Goal: Task Accomplishment & Management: Manage account settings

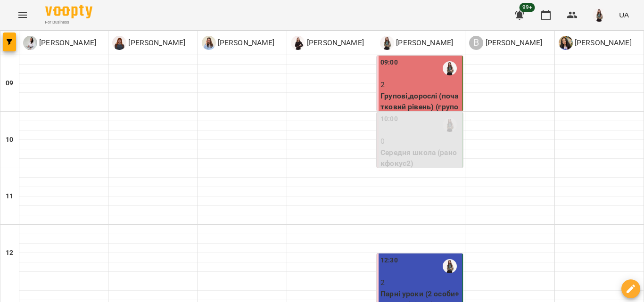
scroll to position [391, 0]
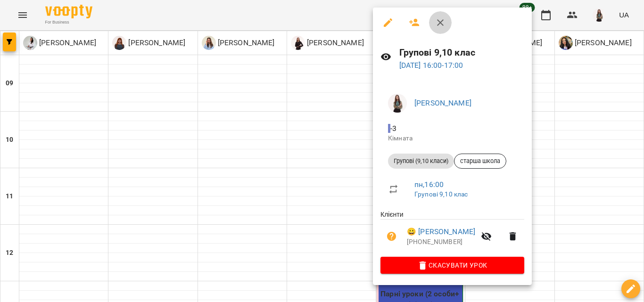
click at [439, 15] on button "button" at bounding box center [440, 22] width 23 height 23
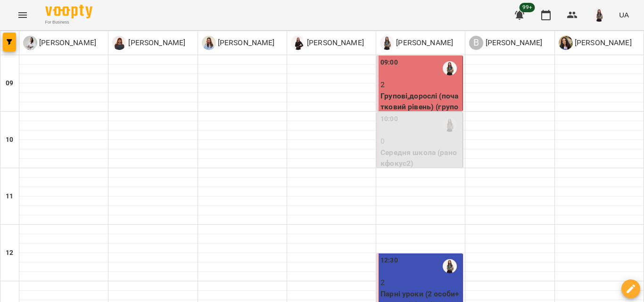
scroll to position [344, 0]
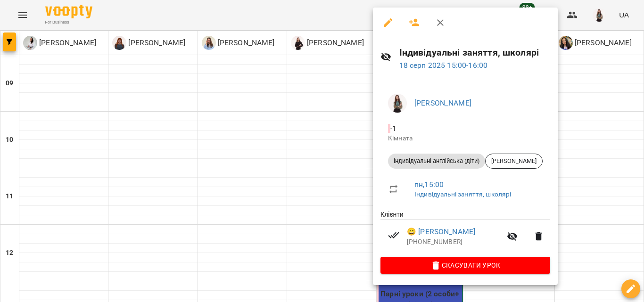
click at [345, 112] on div at bounding box center [322, 151] width 644 height 302
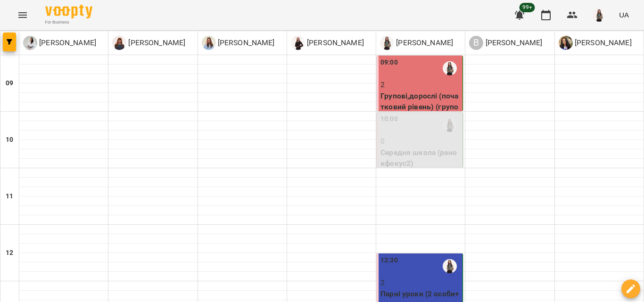
scroll to position [310, 0]
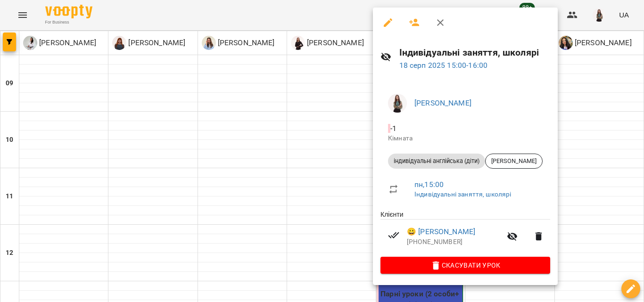
click at [438, 21] on icon "button" at bounding box center [440, 22] width 7 height 7
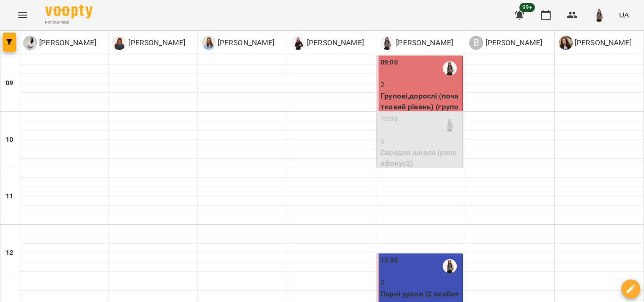
scroll to position [438, 0]
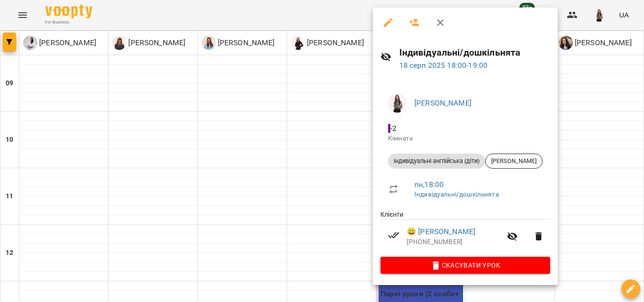
click at [444, 25] on icon "button" at bounding box center [440, 22] width 11 height 11
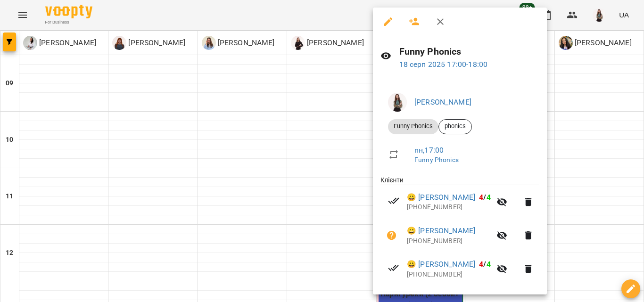
scroll to position [0, 0]
click at [347, 133] on div at bounding box center [322, 151] width 644 height 302
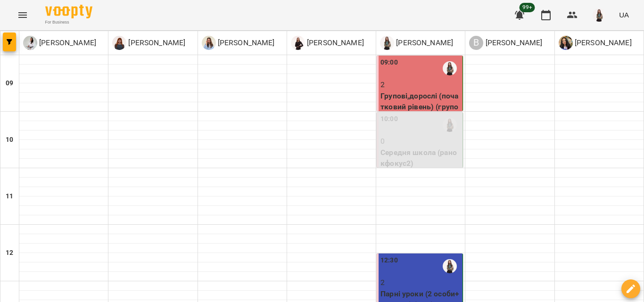
scroll to position [323, 0]
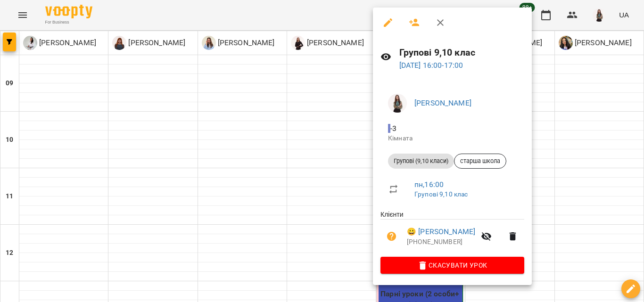
click at [441, 16] on button "button" at bounding box center [440, 22] width 23 height 23
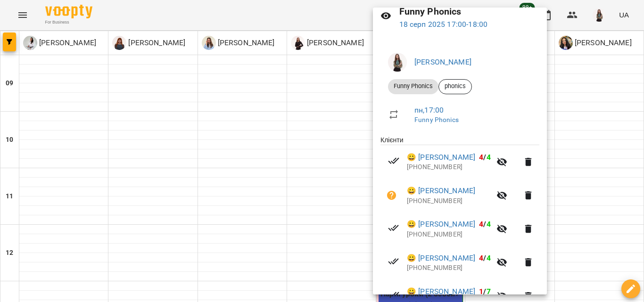
scroll to position [0, 0]
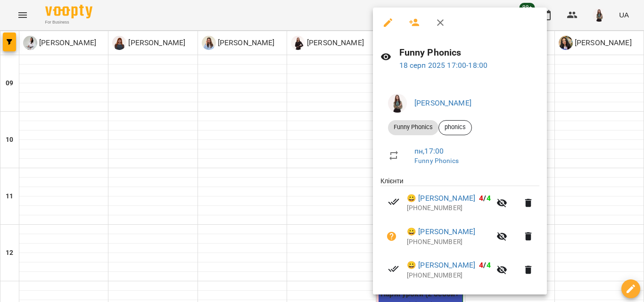
click at [440, 18] on icon "button" at bounding box center [440, 22] width 11 height 11
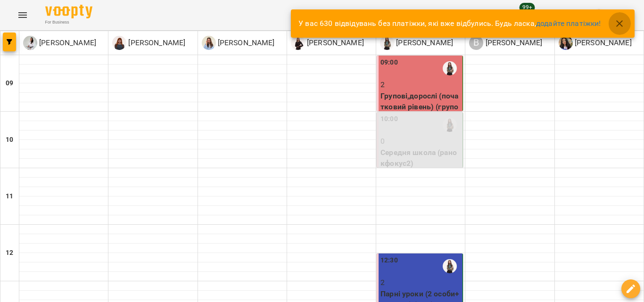
click at [622, 19] on icon "button" at bounding box center [619, 23] width 11 height 11
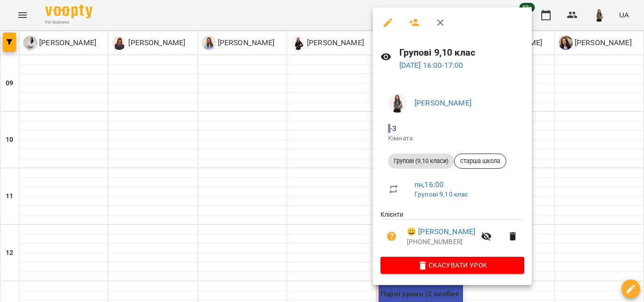
click at [443, 18] on icon "button" at bounding box center [440, 22] width 11 height 11
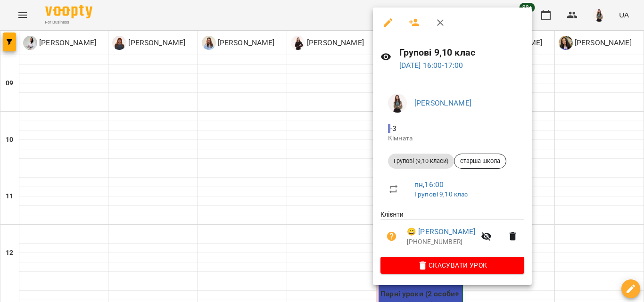
click at [440, 20] on icon "button" at bounding box center [440, 22] width 11 height 11
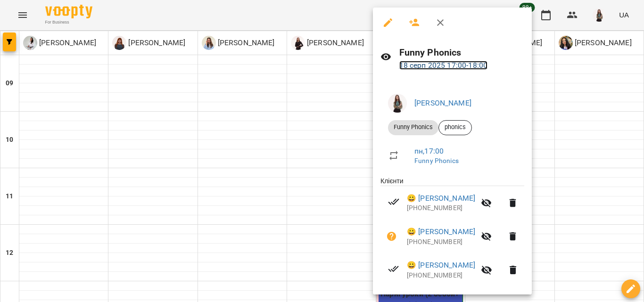
click at [445, 66] on link "[DATE] 17:00 - 18:00" at bounding box center [443, 65] width 89 height 9
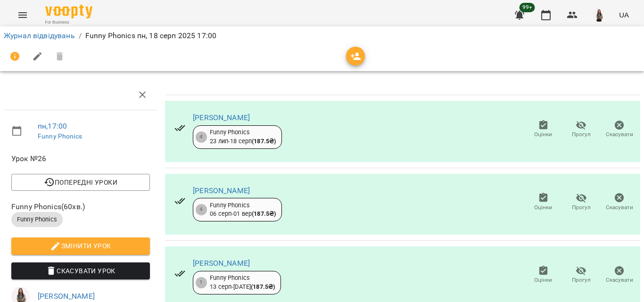
scroll to position [141, 0]
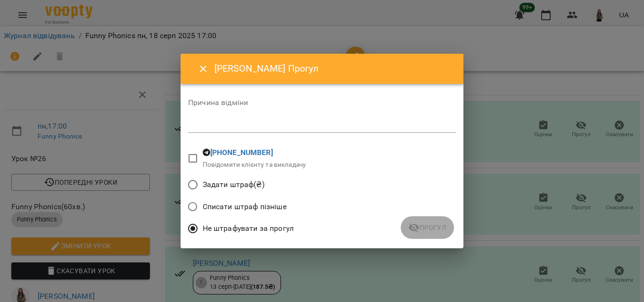
click at [278, 121] on textarea at bounding box center [322, 125] width 268 height 9
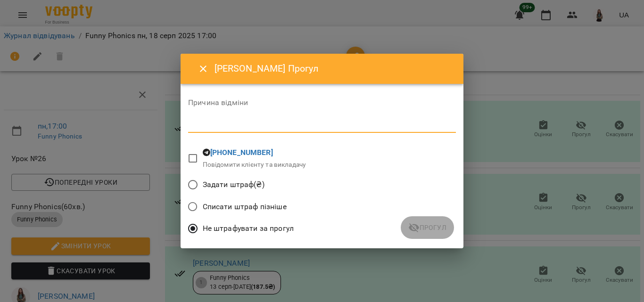
type textarea "*"
click at [432, 225] on span "Прогул" at bounding box center [427, 227] width 38 height 11
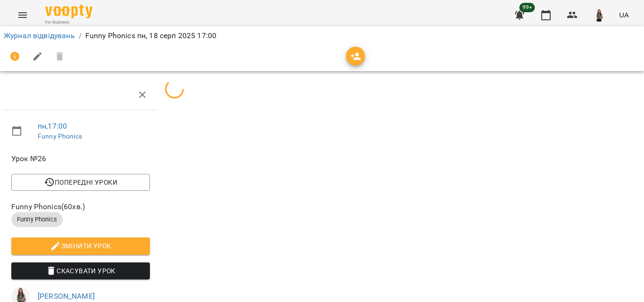
click at [473, 269] on div at bounding box center [402, 272] width 483 height 393
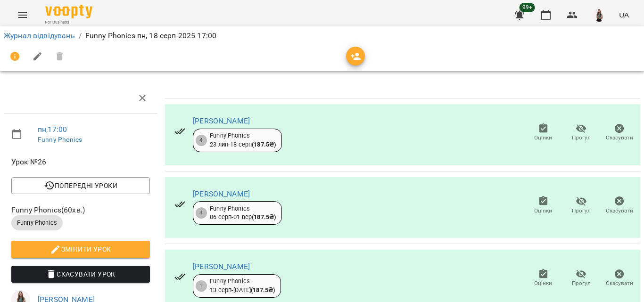
scroll to position [0, 0]
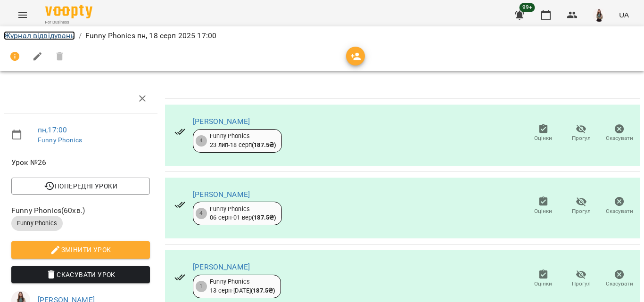
click at [42, 33] on link "Журнал відвідувань" at bounding box center [39, 35] width 71 height 9
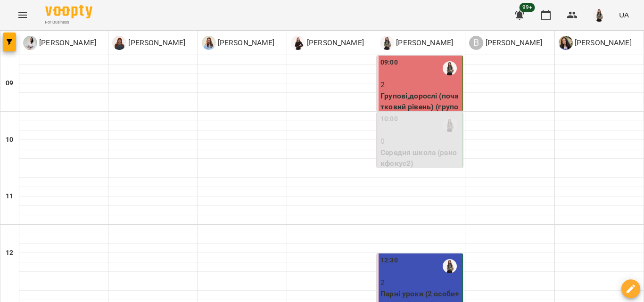
scroll to position [419, 0]
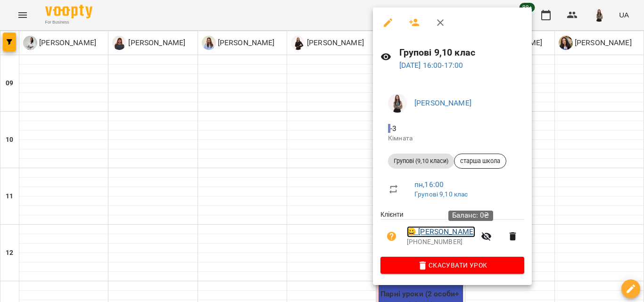
click at [432, 233] on link "😀 [PERSON_NAME]" at bounding box center [441, 231] width 68 height 11
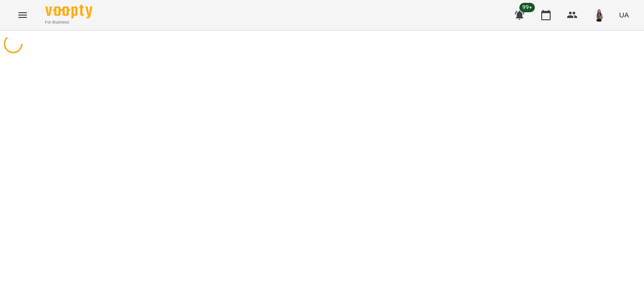
click at [174, 22] on div "For Business 99+ UA" at bounding box center [322, 15] width 644 height 30
